Goal: Task Accomplishment & Management: Manage account settings

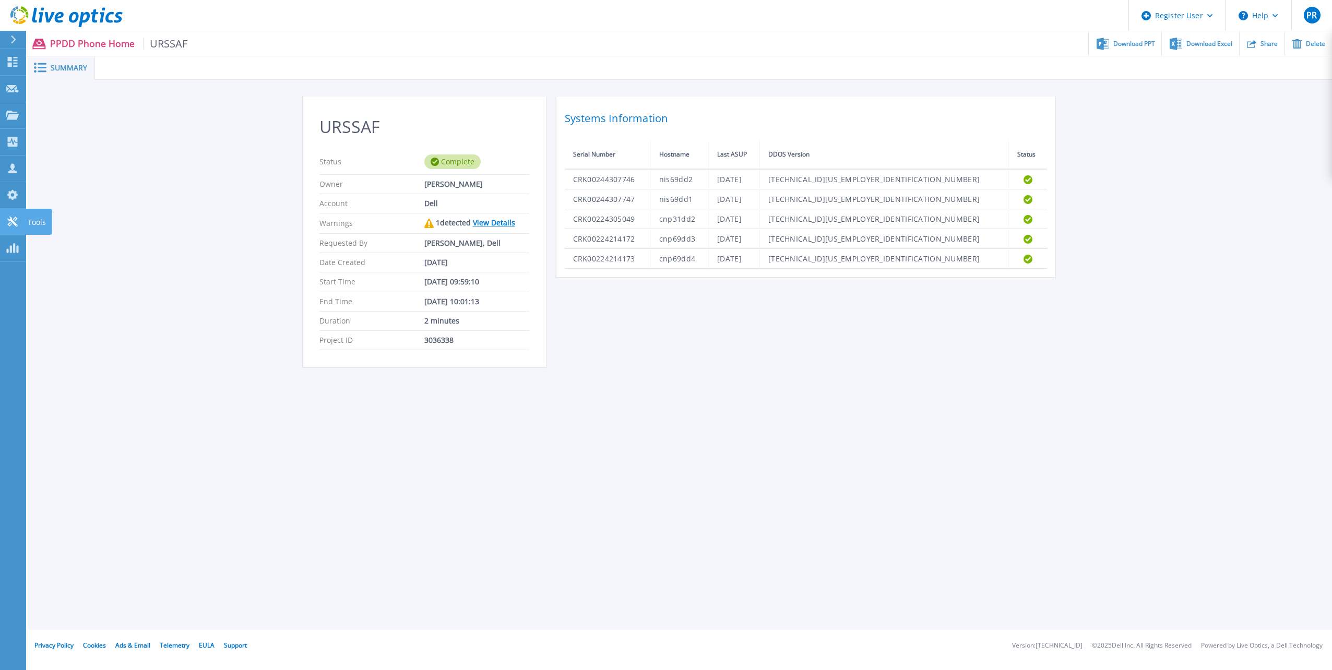
click at [11, 222] on icon at bounding box center [12, 222] width 13 height 10
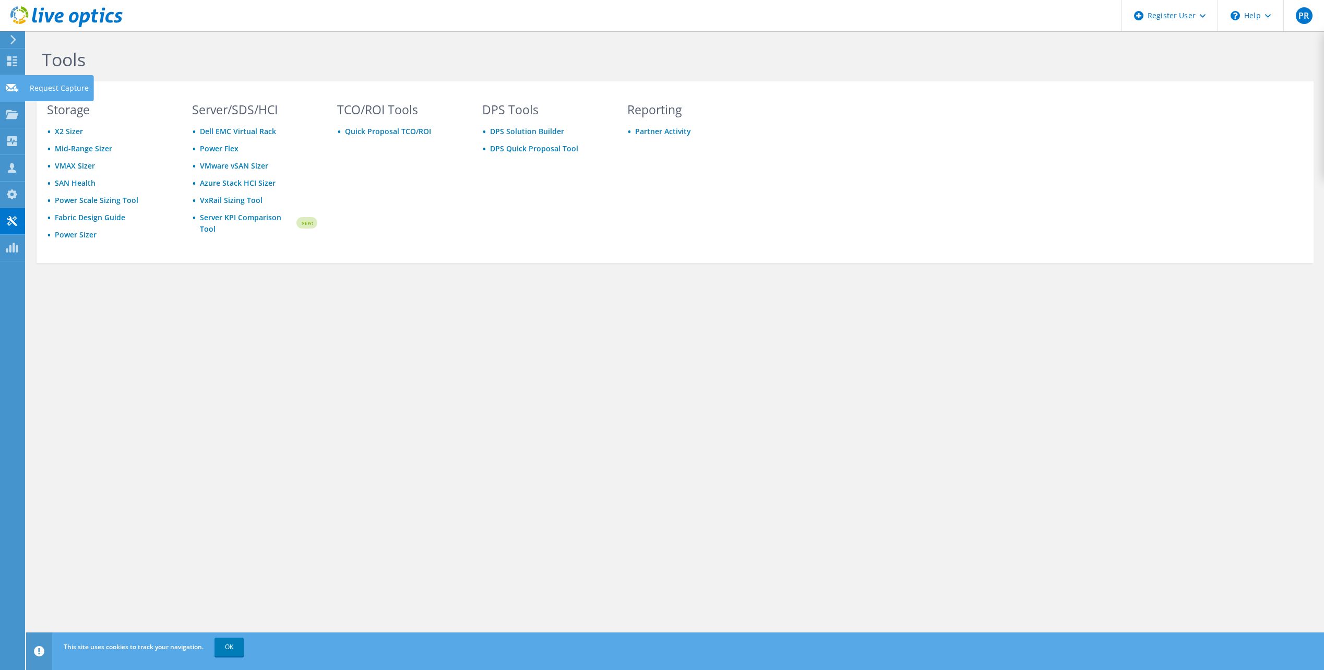
click at [14, 85] on use at bounding box center [12, 87] width 13 height 8
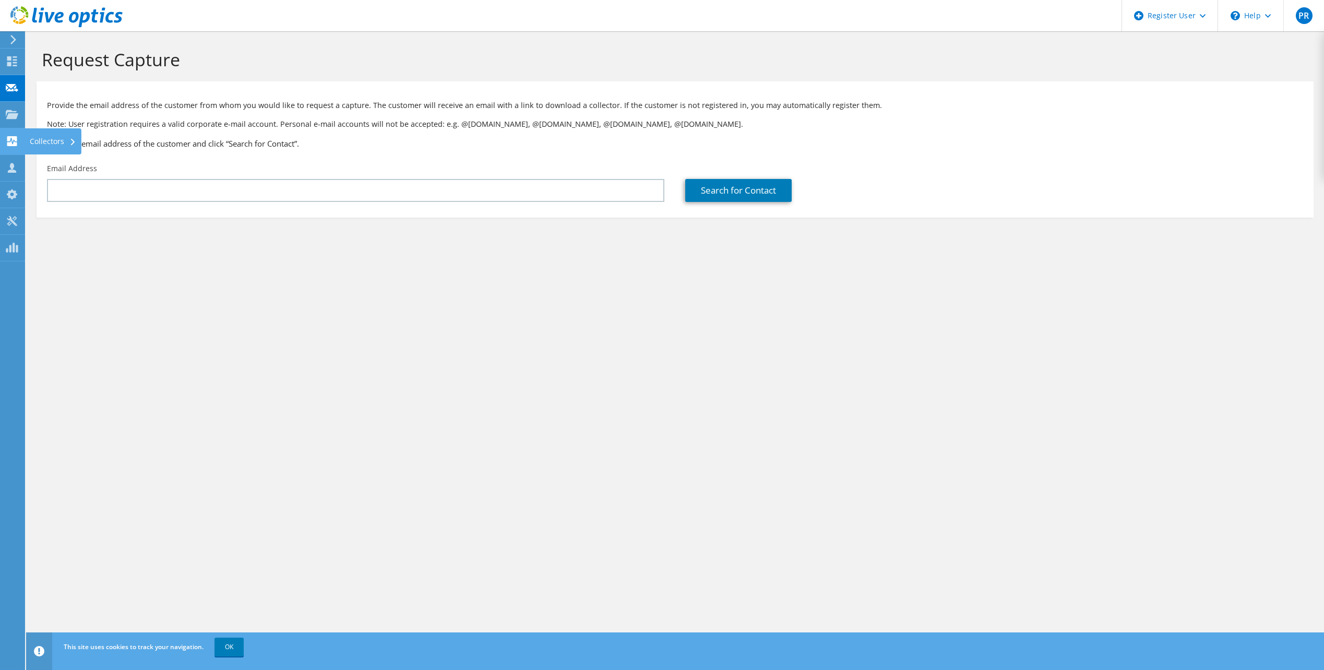
click at [10, 137] on use at bounding box center [12, 141] width 10 height 10
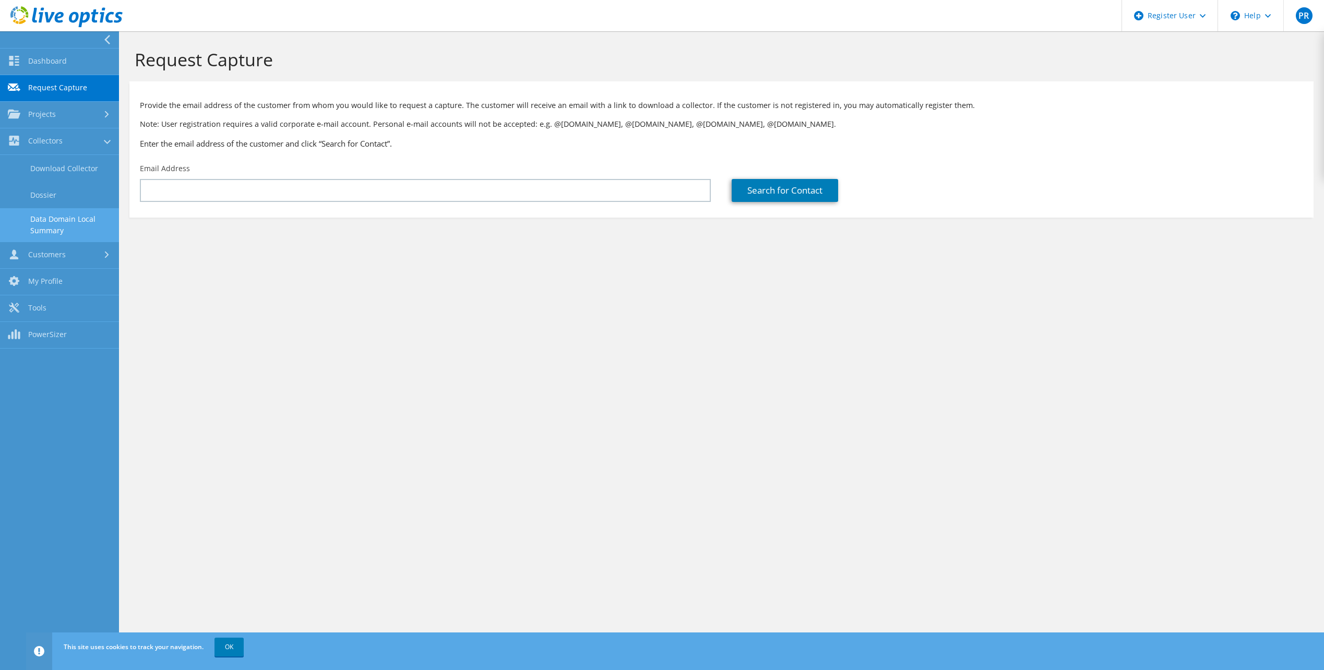
click at [65, 222] on link "Data Domain Local Summary" at bounding box center [59, 224] width 119 height 33
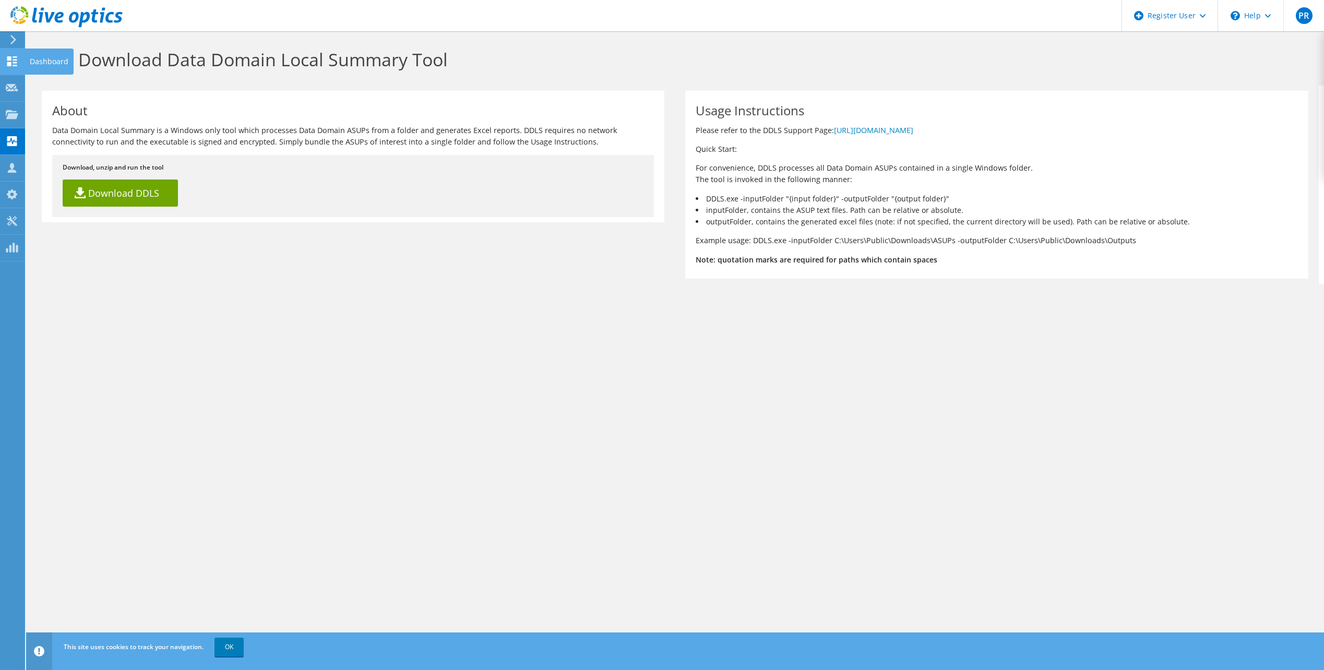
click at [10, 61] on icon at bounding box center [12, 61] width 13 height 10
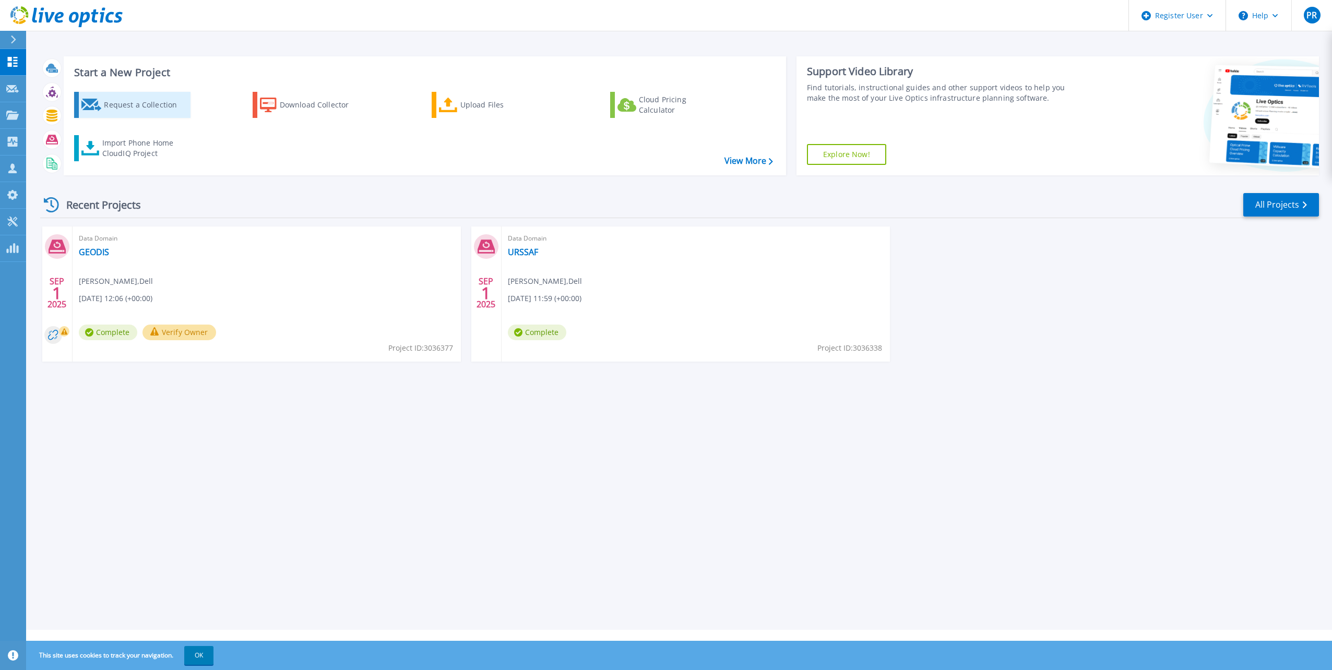
click at [122, 102] on div "Request a Collection" at bounding box center [145, 104] width 83 height 21
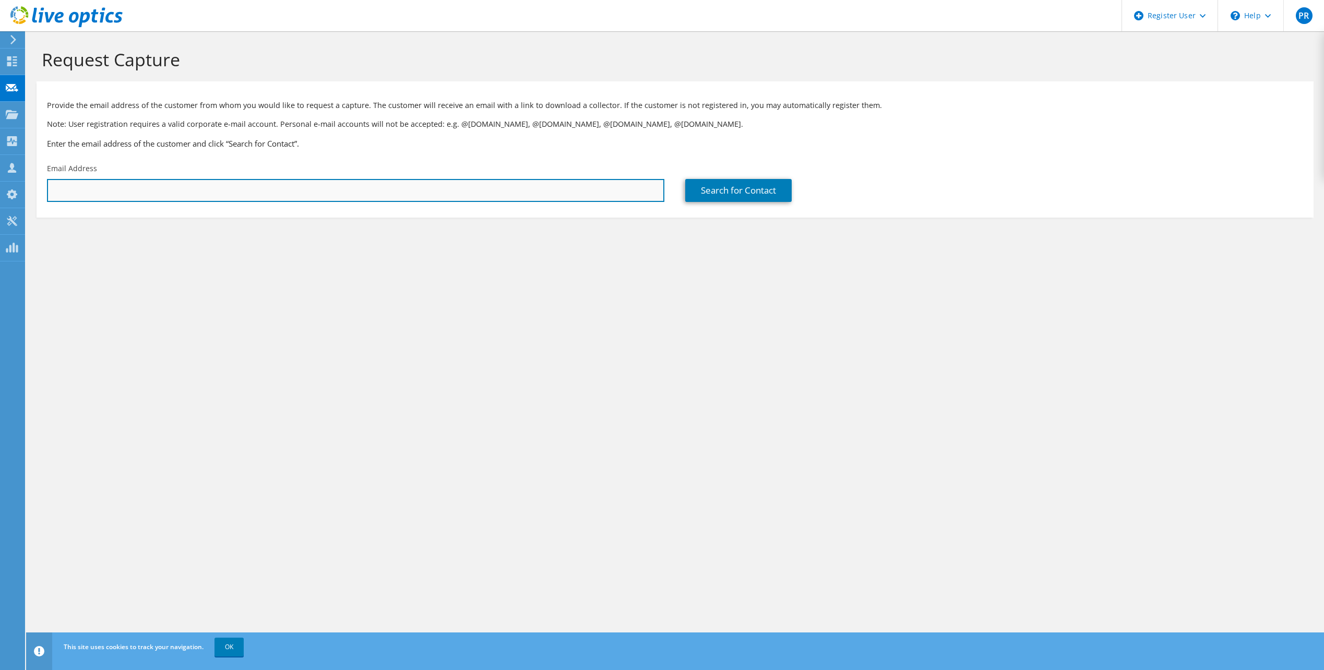
click at [107, 199] on input "text" at bounding box center [355, 190] width 617 height 23
type input "pascal.rondeau@dell.com"
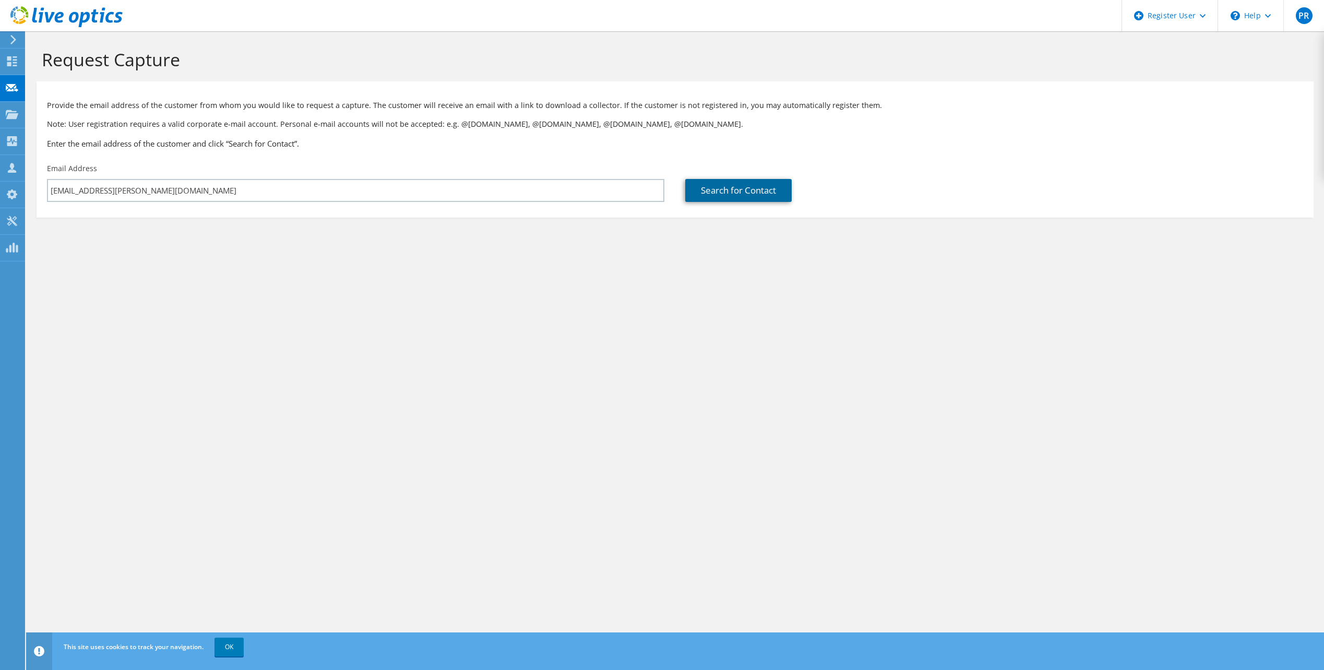
click at [731, 190] on link "Search for Contact" at bounding box center [738, 190] width 106 height 23
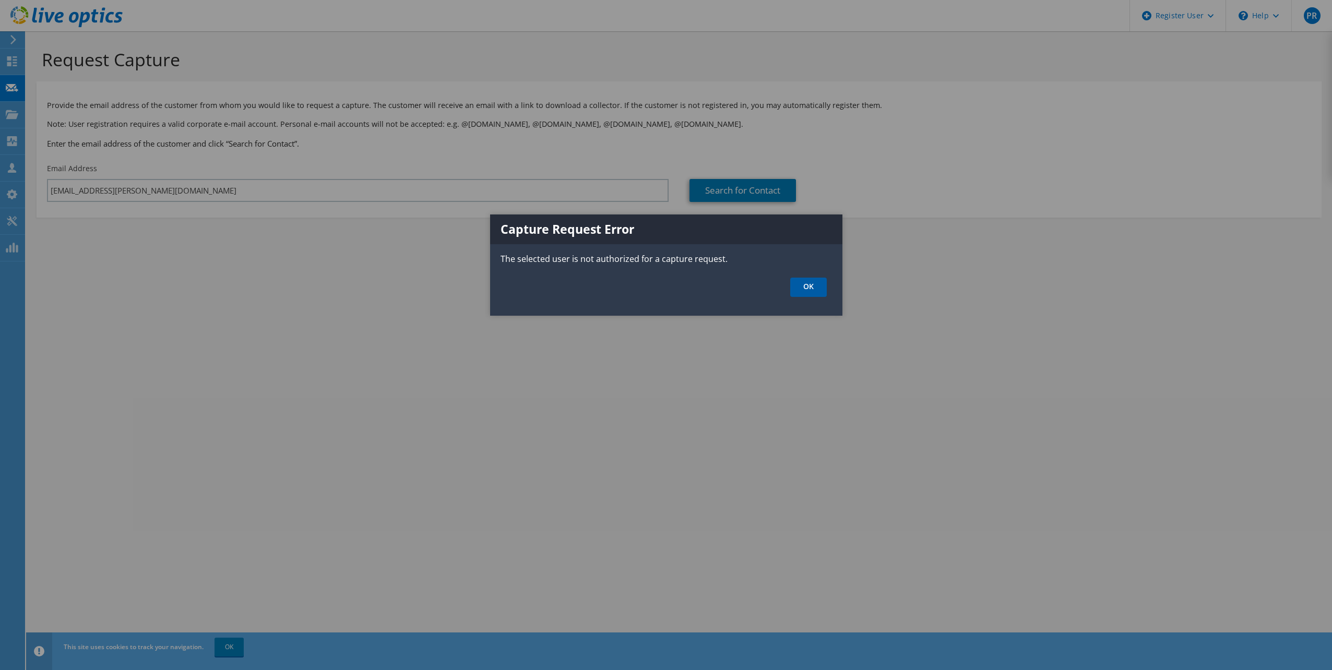
click at [810, 291] on link "OK" at bounding box center [808, 287] width 37 height 19
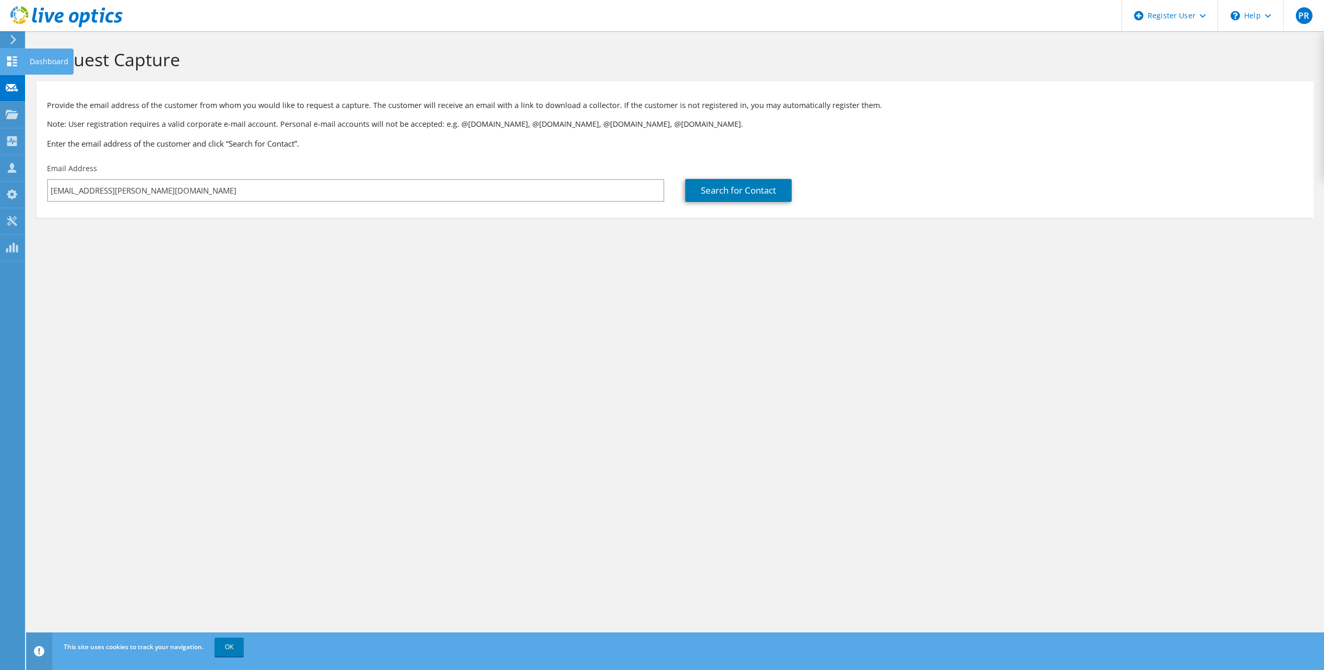
click at [10, 61] on icon at bounding box center [12, 61] width 13 height 10
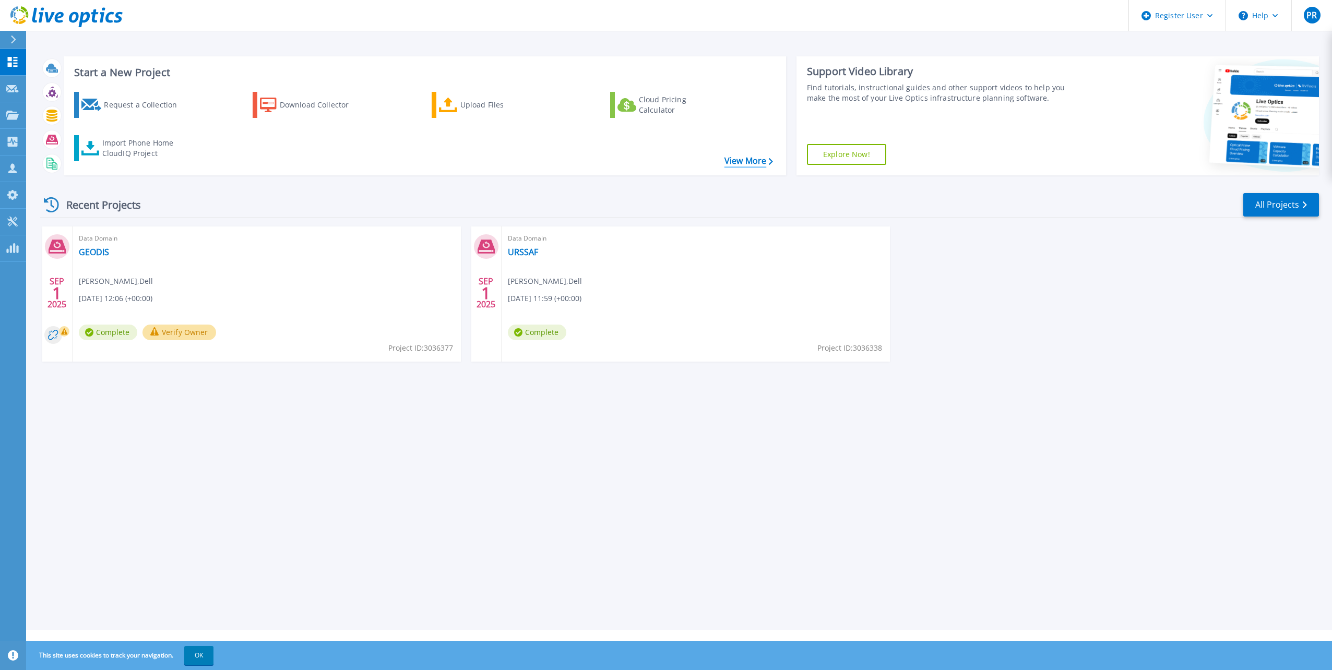
click at [741, 160] on link "View More" at bounding box center [748, 161] width 49 height 10
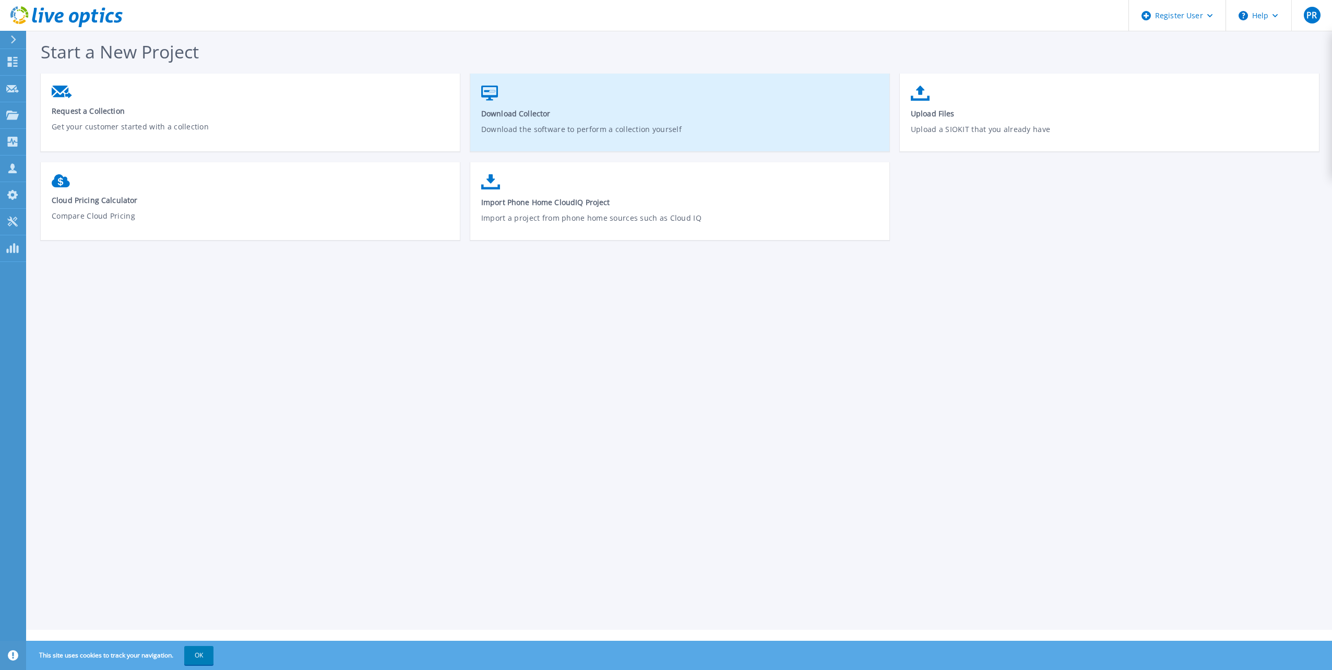
click at [516, 113] on span "Download Collector" at bounding box center [680, 114] width 398 height 10
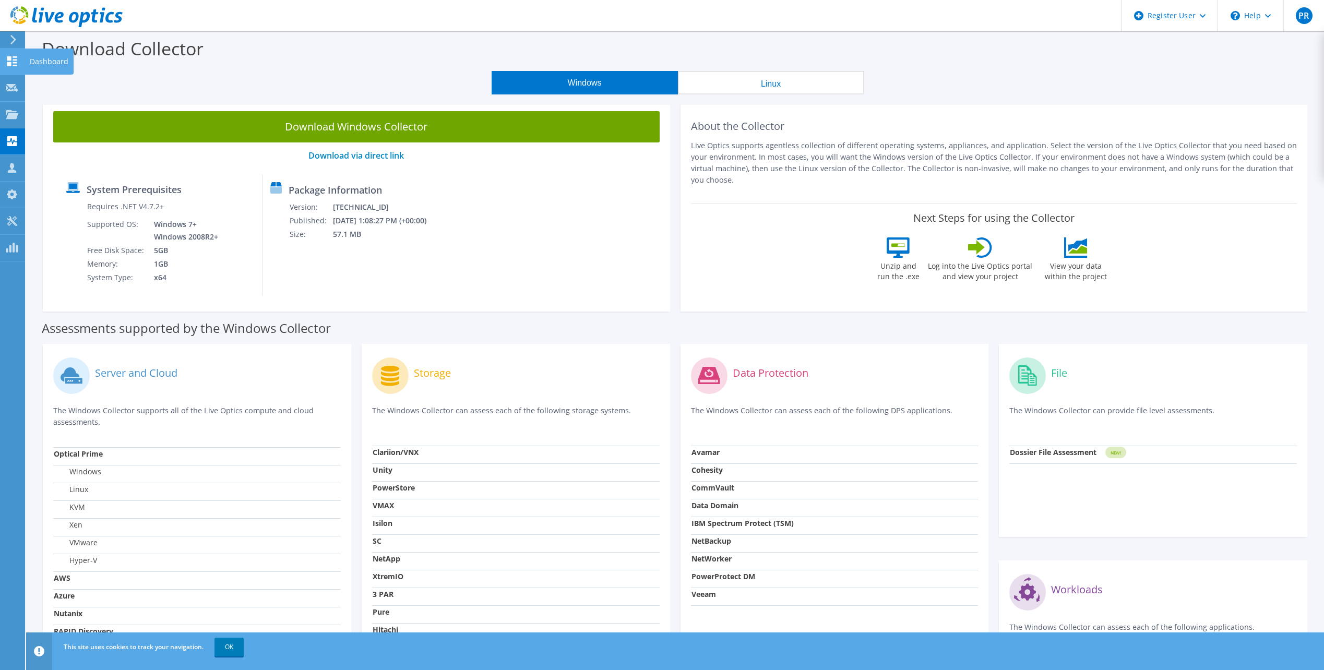
click at [11, 63] on use at bounding box center [12, 61] width 10 height 10
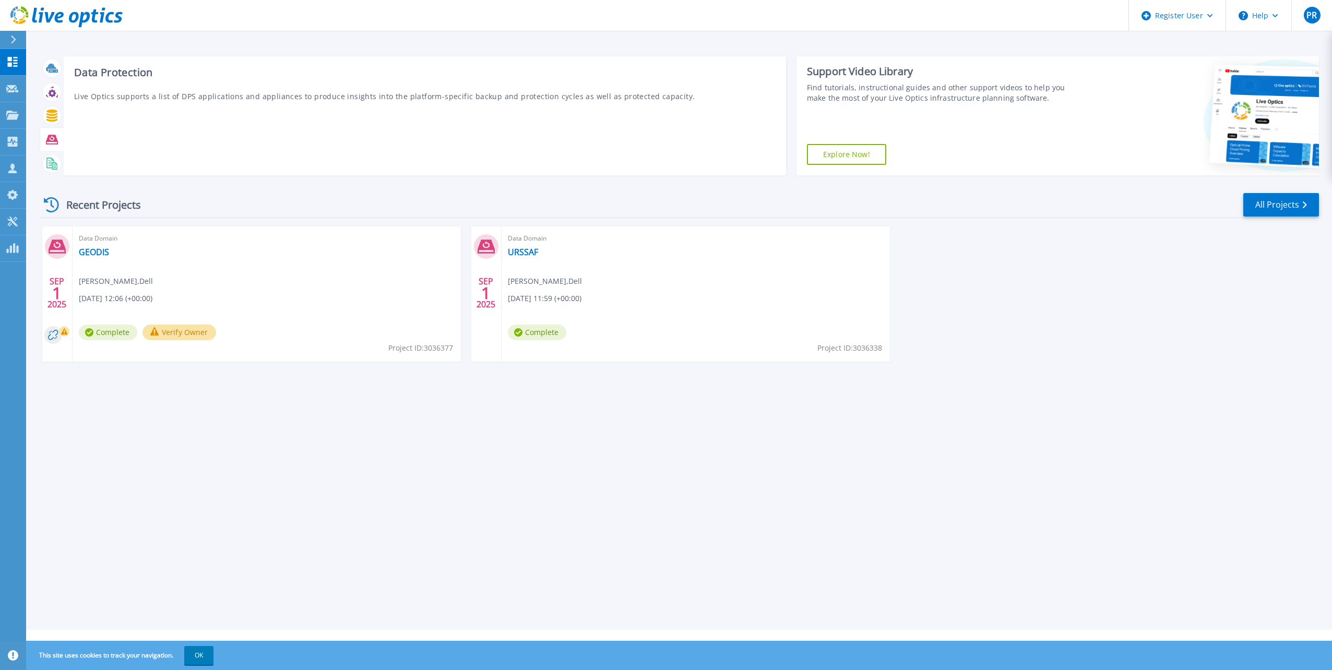
click at [50, 134] on icon at bounding box center [52, 140] width 12 height 12
click at [52, 140] on icon at bounding box center [52, 140] width 12 height 12
click at [53, 135] on icon at bounding box center [52, 139] width 12 height 9
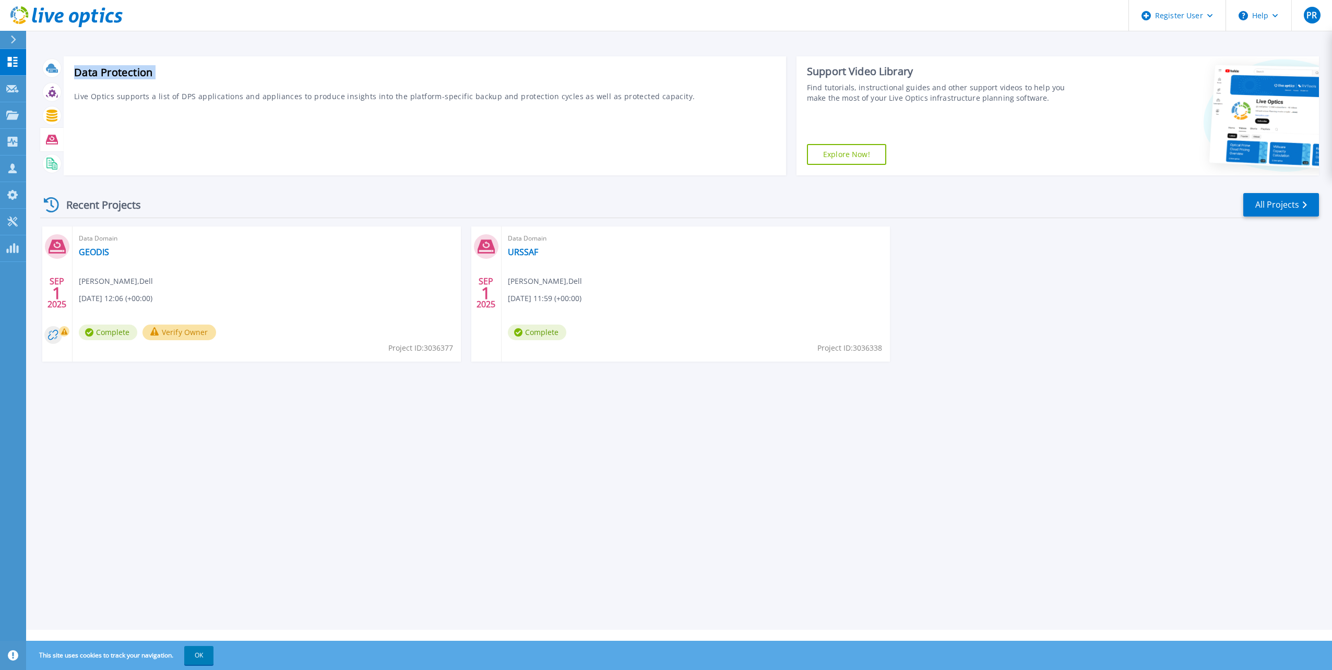
click at [54, 139] on icon at bounding box center [52, 139] width 12 height 9
click at [95, 257] on link "GEODIS" at bounding box center [94, 252] width 30 height 10
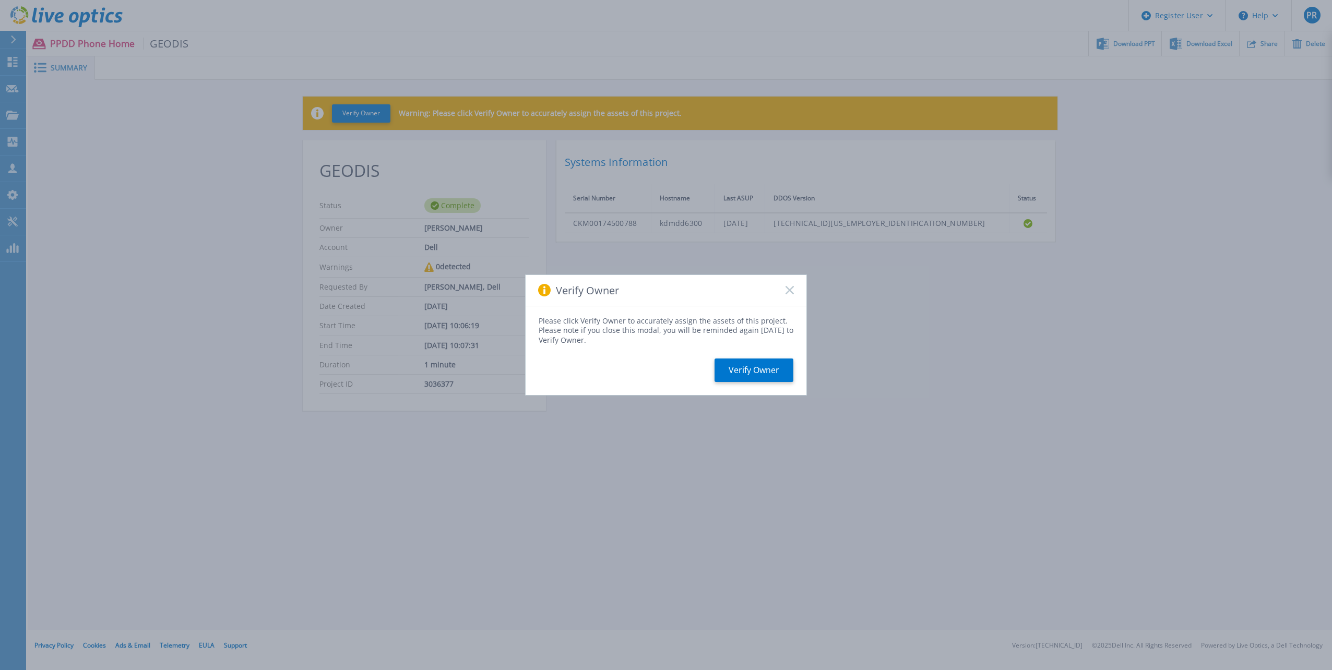
click at [785, 291] on div "Verify Owner" at bounding box center [666, 290] width 281 height 31
click at [789, 295] on div "Verify Owner" at bounding box center [666, 290] width 281 height 31
click at [786, 298] on div "Verify Owner" at bounding box center [666, 290] width 281 height 31
click at [770, 369] on button "Verify Owner" at bounding box center [753, 370] width 79 height 23
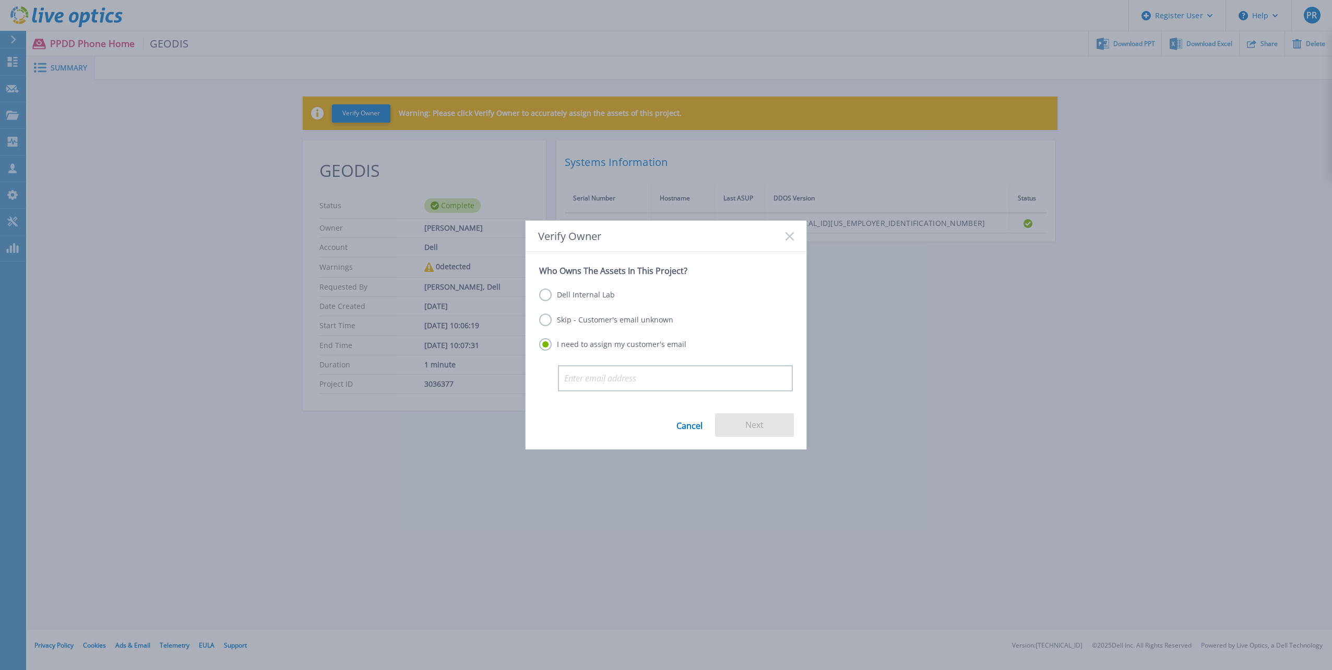
click at [576, 299] on label "Dell Internal Lab" at bounding box center [577, 295] width 76 height 13
click at [0, 0] on input "Dell Internal Lab" at bounding box center [0, 0] width 0 height 0
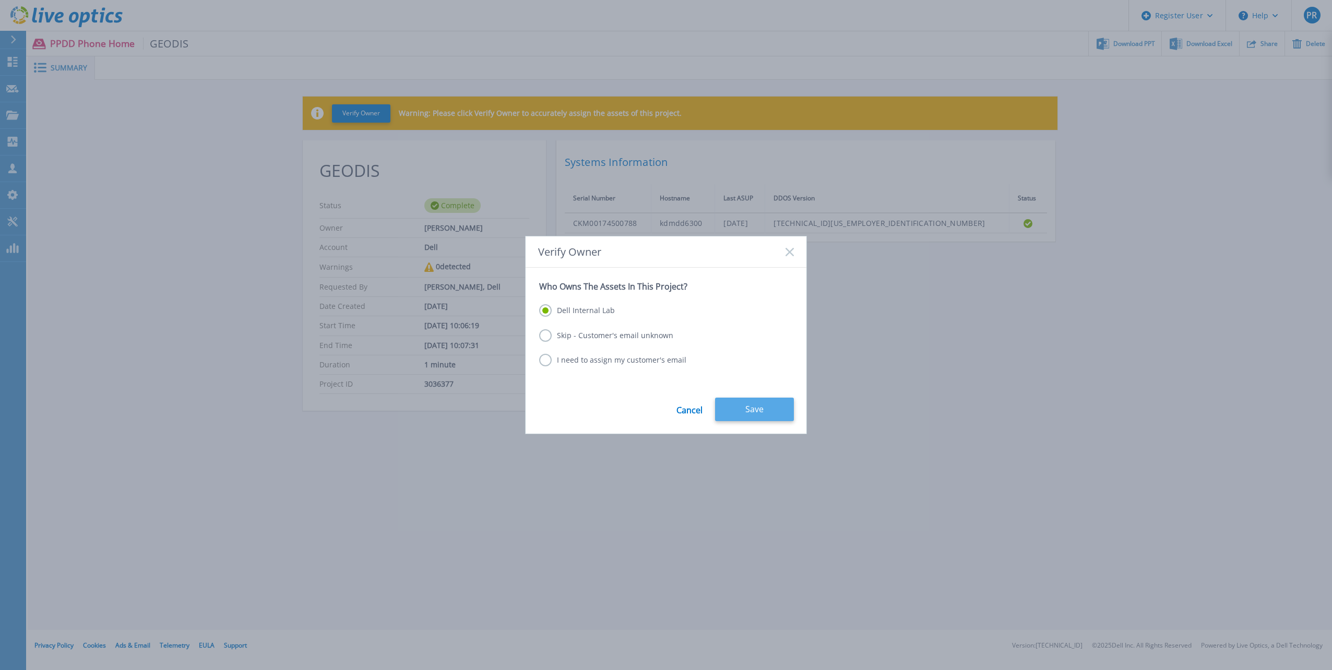
click at [761, 408] on button "Save" at bounding box center [754, 409] width 79 height 23
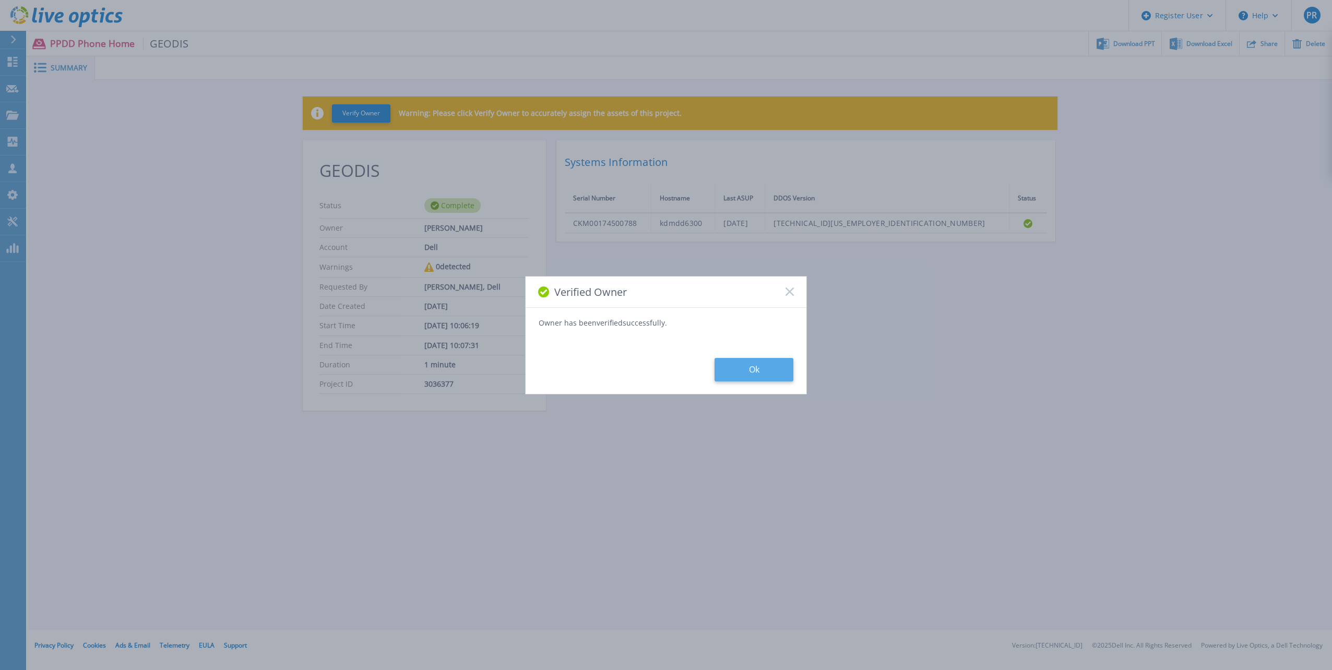
click at [761, 373] on button "Ok" at bounding box center [753, 369] width 79 height 23
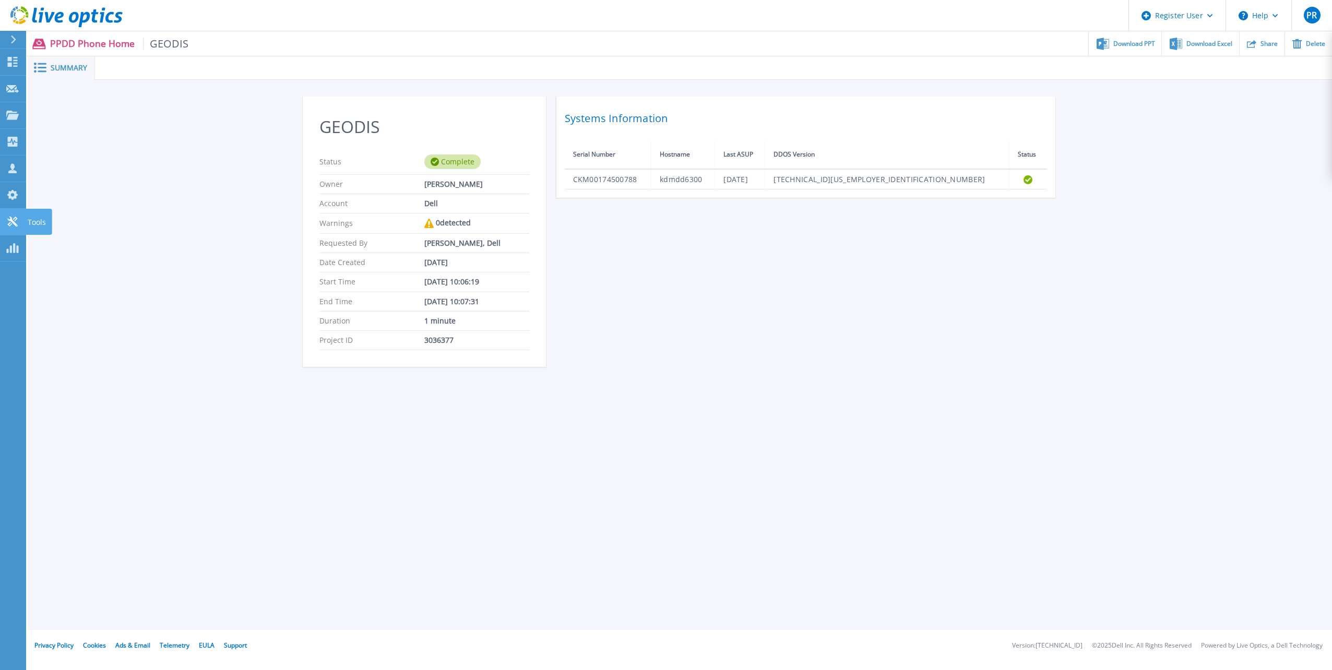
click at [20, 221] on link "Tools Tools" at bounding box center [13, 222] width 26 height 27
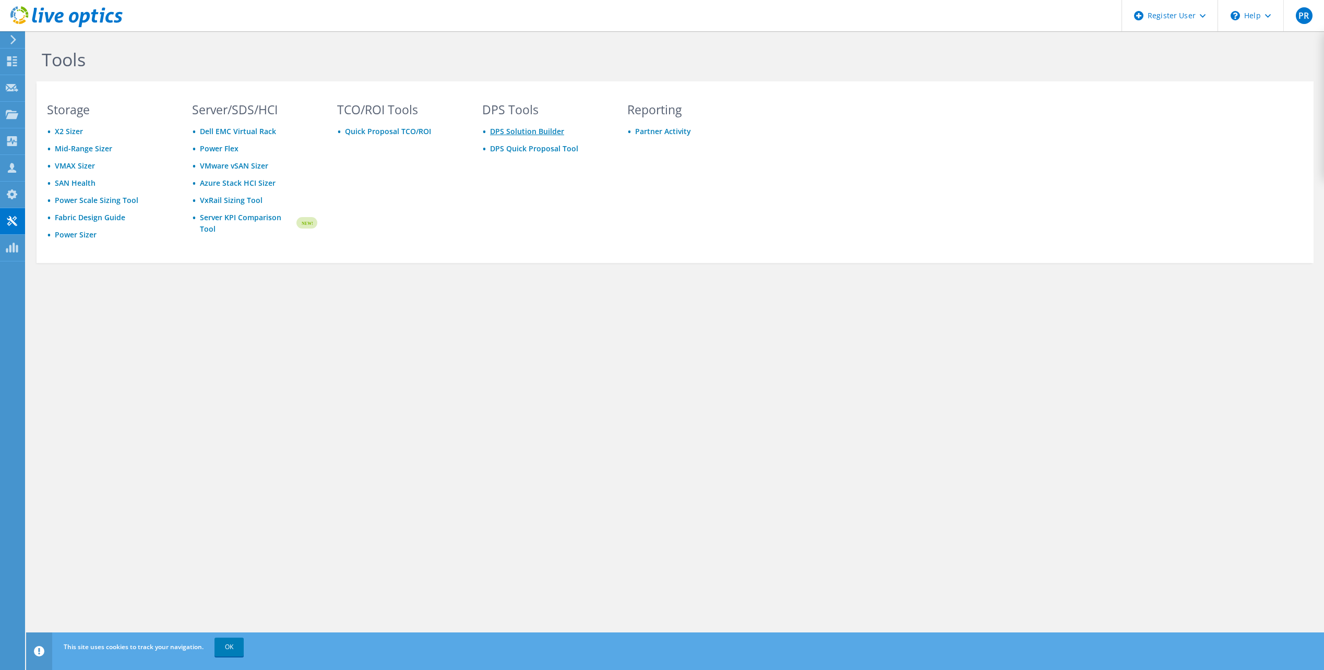
click at [509, 133] on link "DPS Solution Builder" at bounding box center [527, 131] width 74 height 10
click at [15, 38] on icon at bounding box center [13, 39] width 8 height 9
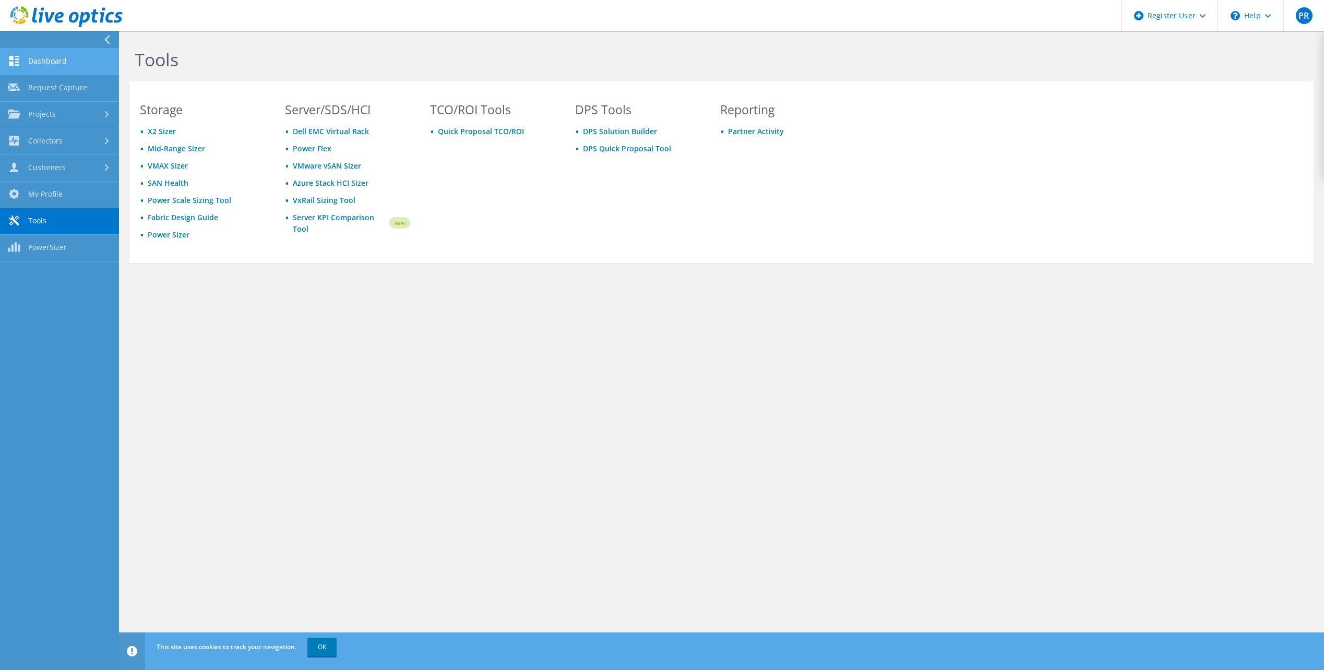
click at [23, 59] on link "Dashboard" at bounding box center [59, 62] width 119 height 27
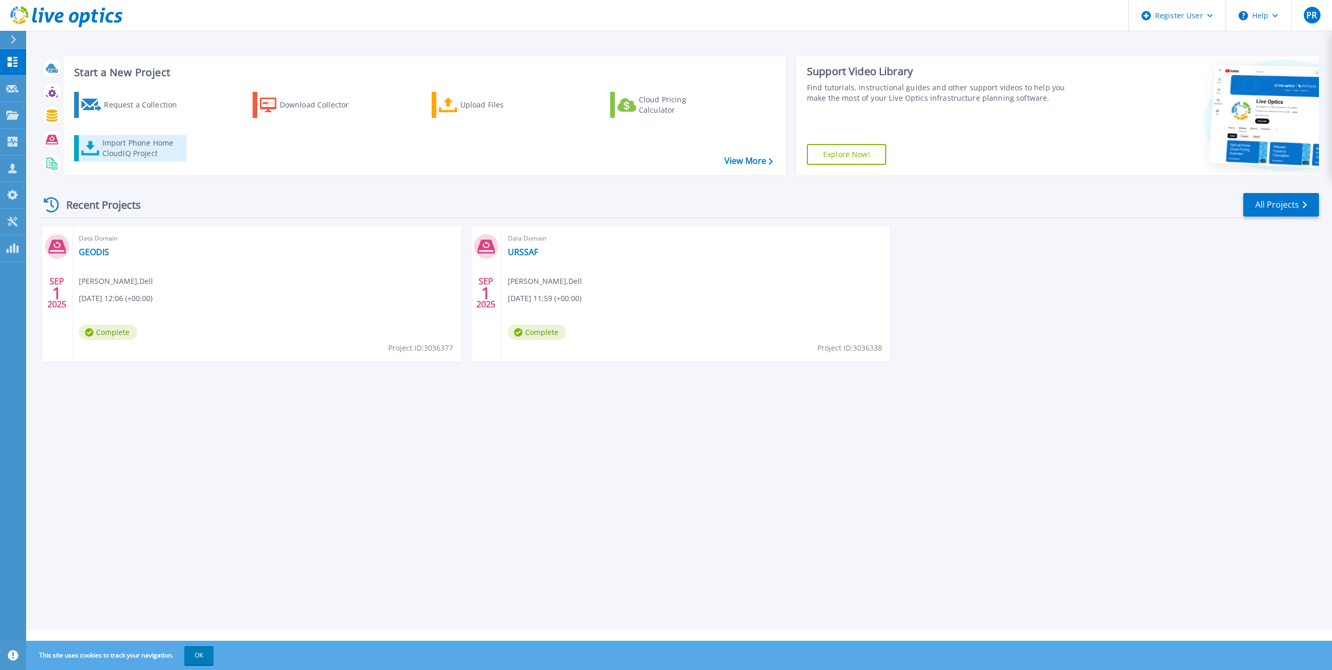
click at [144, 152] on div "Import Phone Home CloudIQ Project" at bounding box center [142, 148] width 81 height 21
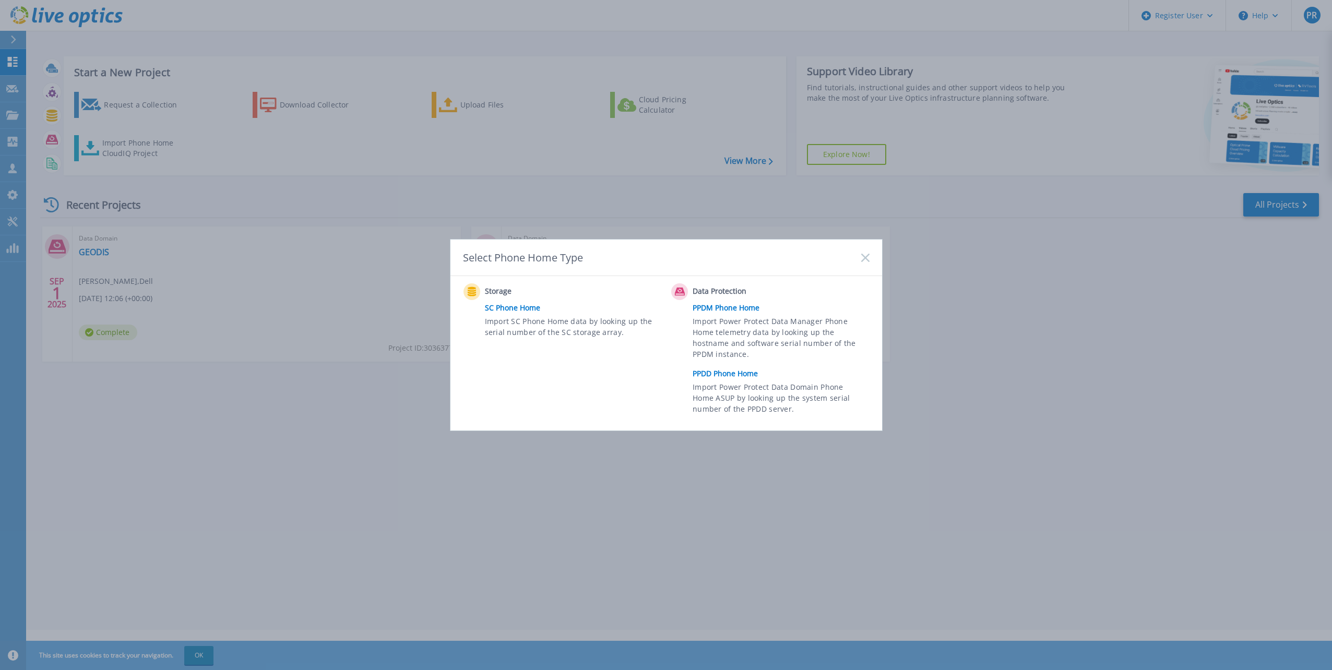
click at [732, 373] on link "PPDD Phone Home" at bounding box center [784, 374] width 182 height 16
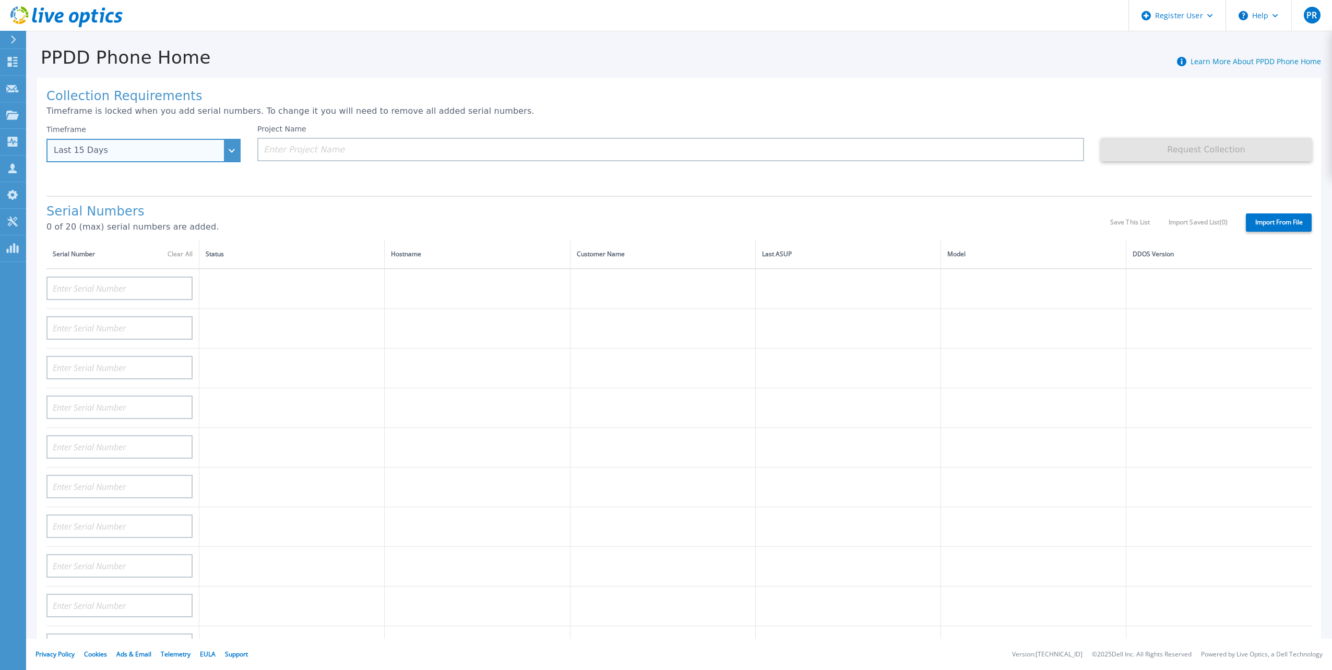
click at [232, 153] on div "Last 15 Days" at bounding box center [143, 150] width 194 height 23
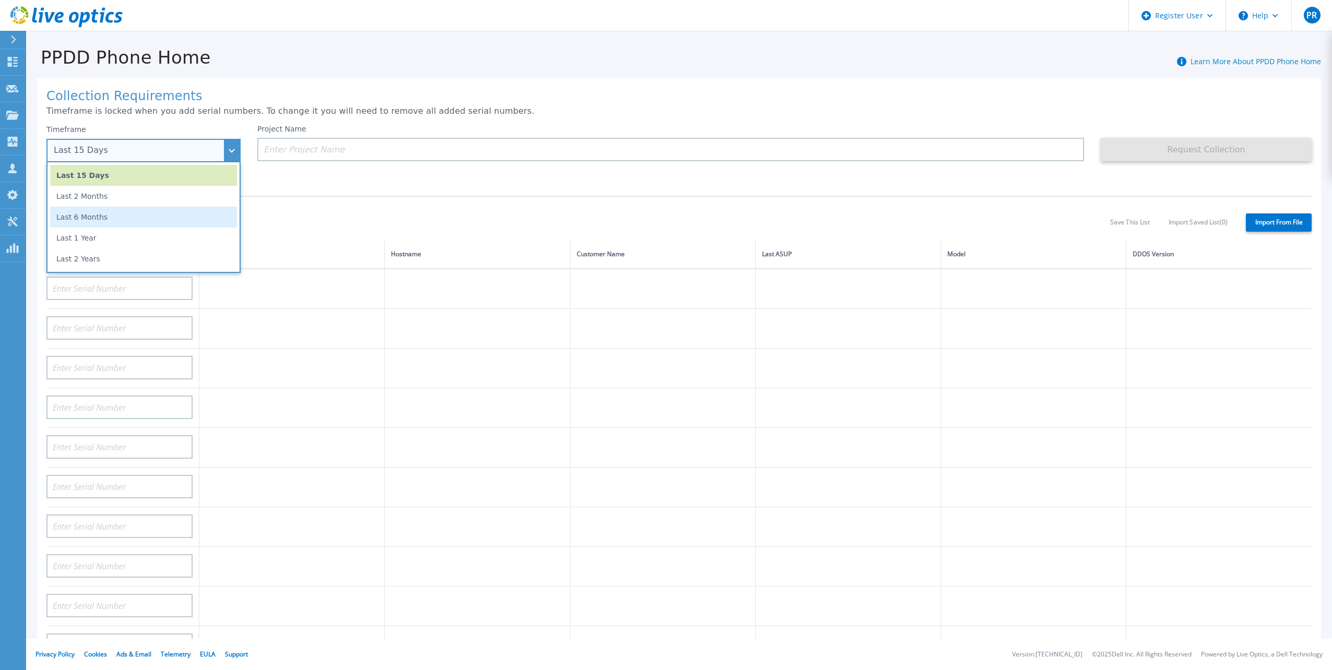
click at [97, 214] on li "Last 6 Months" at bounding box center [143, 217] width 187 height 21
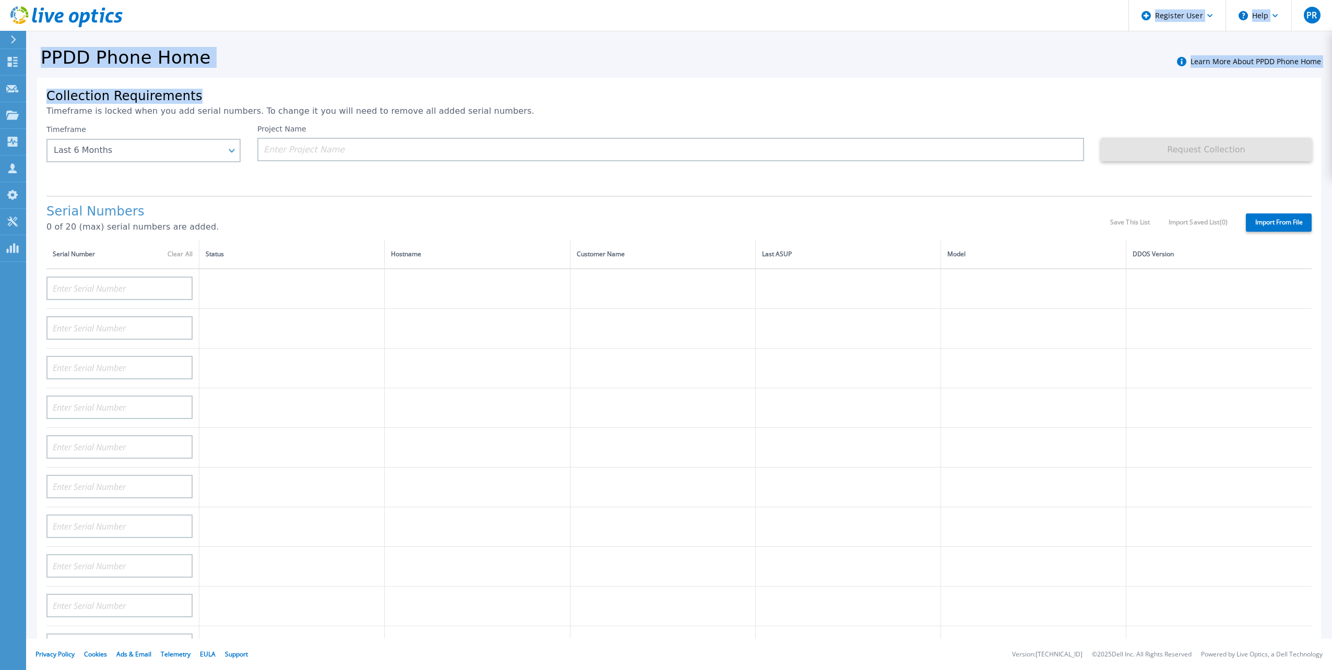
click at [1058, 79] on div "Register User Help PR Dell User [PERSON_NAME] [EMAIL_ADDRESS][PERSON_NAME][DOMA…" at bounding box center [666, 335] width 1332 height 670
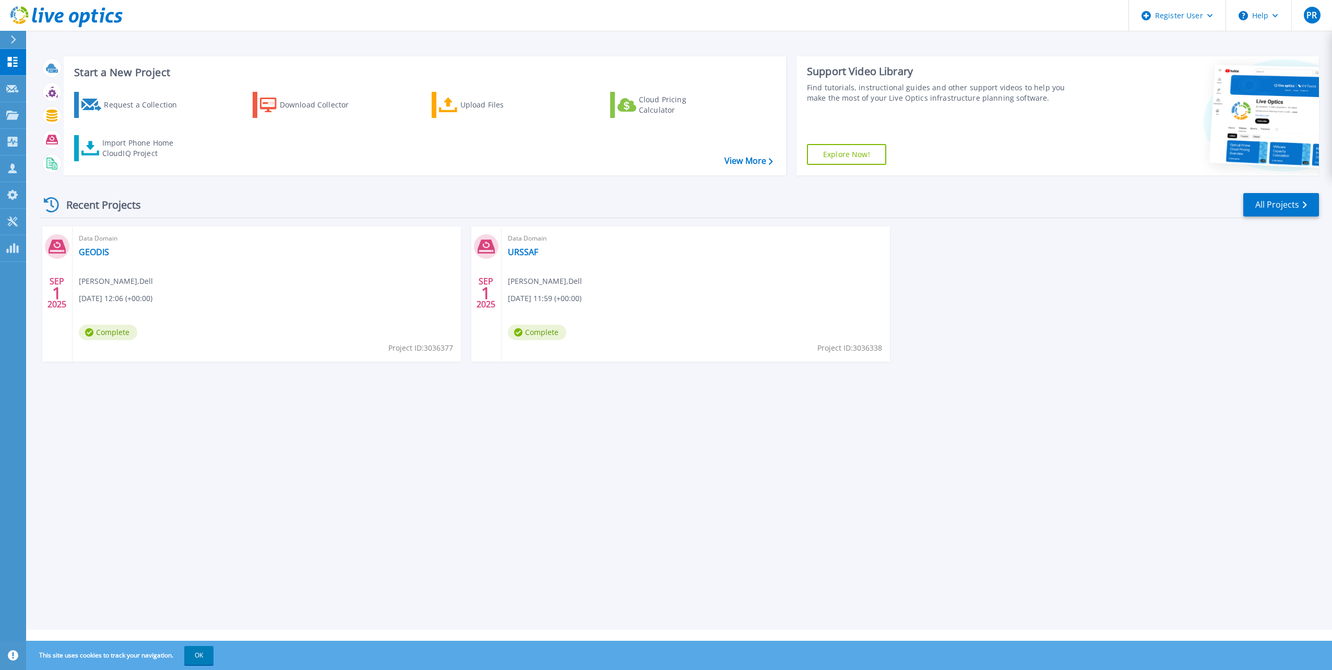
drag, startPoint x: 1258, startPoint y: 2, endPoint x: 1161, endPoint y: 268, distance: 282.8
click at [1161, 268] on div "[DATE] Data Domain GEODIS [PERSON_NAME] , Dell [DATE] 12:06 (+00:00) Complete P…" at bounding box center [675, 304] width 1287 height 156
